Goal: Task Accomplishment & Management: Use online tool/utility

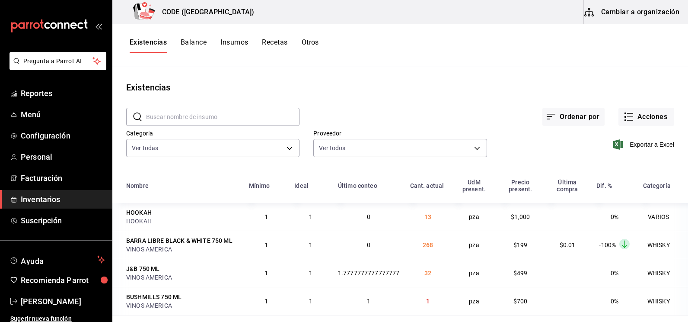
click at [206, 91] on div "Existencias" at bounding box center [400, 87] width 576 height 13
click at [48, 198] on span "Inventarios" at bounding box center [63, 199] width 84 height 12
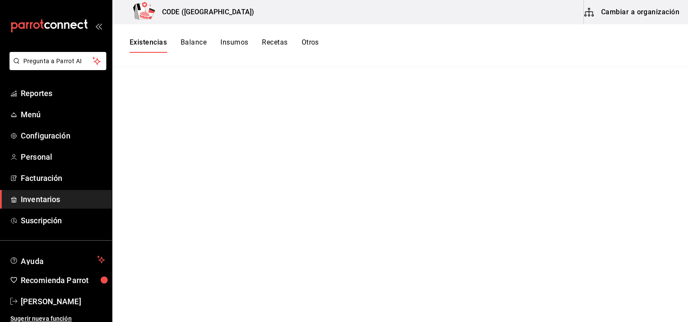
click at [70, 195] on span "Inventarios" at bounding box center [63, 199] width 84 height 12
click at [193, 43] on button "Balance" at bounding box center [194, 45] width 26 height 15
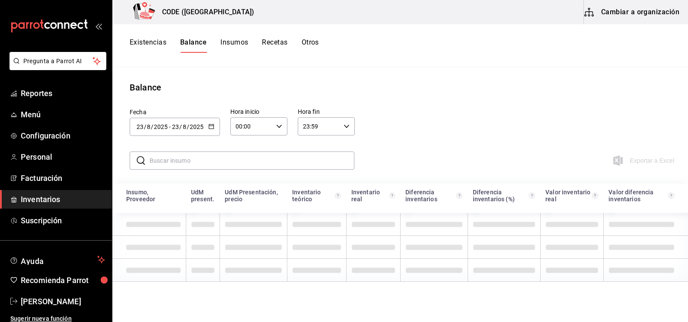
click at [160, 43] on button "Existencias" at bounding box center [148, 45] width 37 height 15
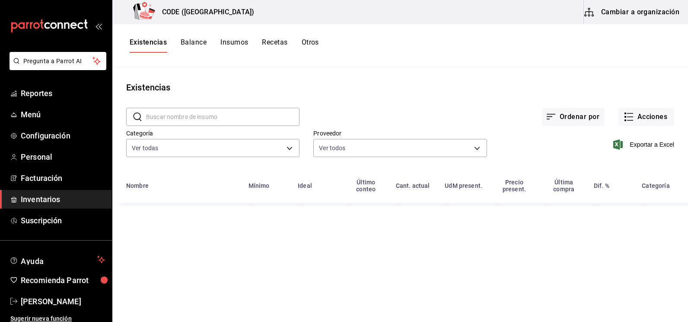
click at [56, 195] on span "Inventarios" at bounding box center [63, 199] width 84 height 12
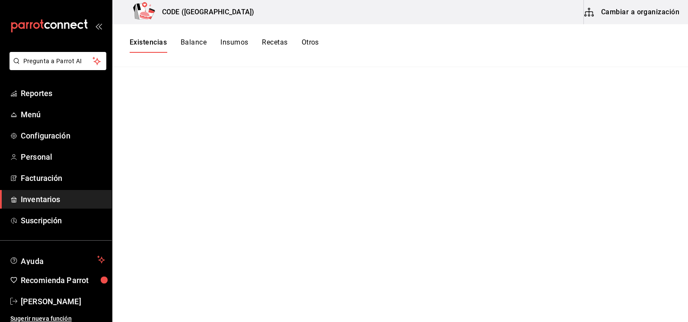
click at [195, 45] on button "Balance" at bounding box center [194, 45] width 26 height 15
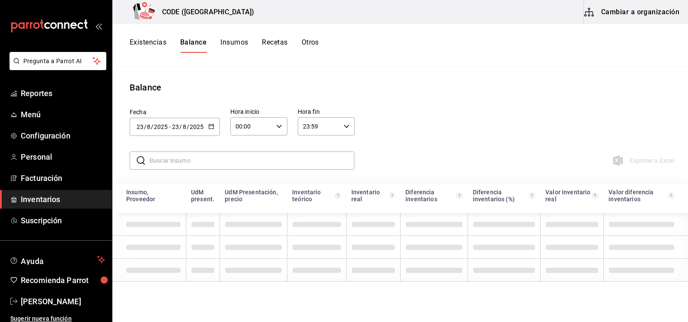
click at [143, 48] on button "Existencias" at bounding box center [148, 45] width 37 height 15
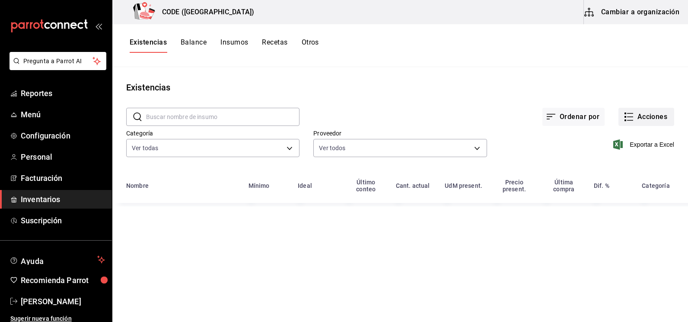
click at [632, 113] on icon "button" at bounding box center [629, 117] width 10 height 10
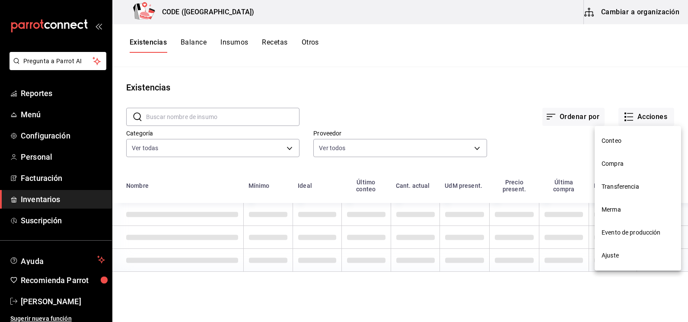
click at [539, 131] on div at bounding box center [344, 161] width 688 height 322
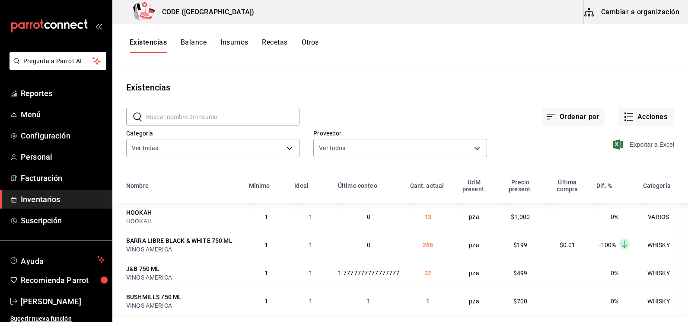
click at [634, 145] on span "Exportar a Excel" at bounding box center [644, 144] width 59 height 10
click at [59, 198] on span "Inventarios" at bounding box center [63, 199] width 84 height 12
